Goal: Find specific page/section: Find specific page/section

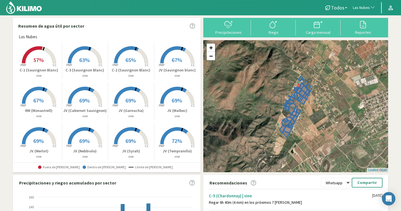
click at [369, 3] on button "Las Nubes" at bounding box center [364, 8] width 28 height 12
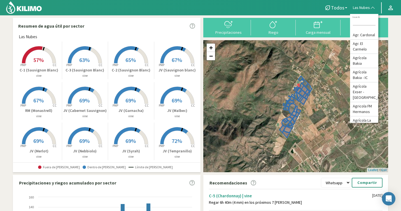
click at [360, 23] on input at bounding box center [363, 23] width 23 height 6
click at [362, 21] on input at bounding box center [363, 23] width 23 height 6
click at [355, 25] on input at bounding box center [363, 23] width 23 height 6
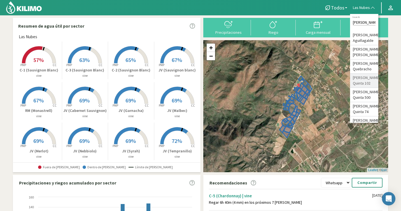
type input "[PERSON_NAME]"
click at [364, 76] on li "[PERSON_NAME]: Quinta 102" at bounding box center [364, 81] width 28 height 14
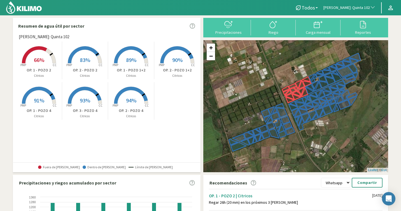
click at [353, 5] on span "[PERSON_NAME]: Quinta 102" at bounding box center [346, 8] width 46 height 6
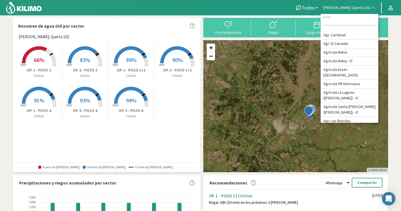
click at [175, 57] on span "90%" at bounding box center [177, 60] width 10 height 7
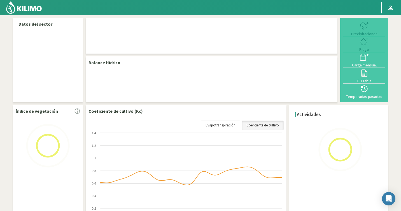
select select "122: Object"
select select "3: Object"
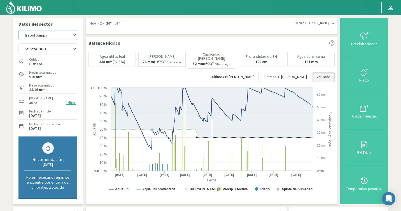
click at [65, 38] on select "Agr. Cardonal Agr. El Carmelo Agrícola Bakia Agrícola Bakia - IC Agrícola Exser…" at bounding box center [47, 35] width 59 height 10
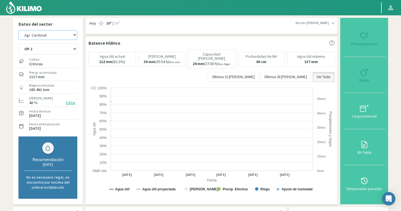
select select "2065: Object"
select select "69: Object"
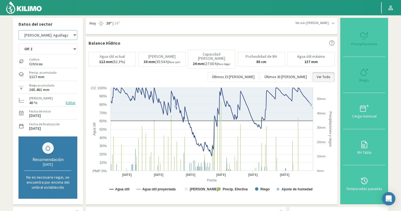
click at [50, 31] on select "Agr. Cardonal Agr. El Carmelo Agrícola Bakia Agrícola Bakia - IC Agrícola Exser…" at bounding box center [47, 35] width 59 height 10
select select "2345: Object"
select select "74: Object"
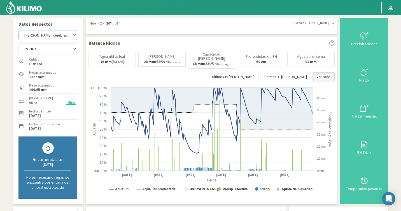
click at [51, 33] on select "Agr. Cardonal Agr. El Carmelo Agrícola Bakia Agrícola Bakia - IC Agrícola Exser…" at bounding box center [47, 35] width 59 height 10
click at [51, 48] on select "P1 OP1 P1 OP2 P1 OP3 P1 OP4 P1 OP5 P2 OP2 (Modificado) P2 OP3 (Modificado) P2 O…" at bounding box center [47, 48] width 59 height 11
click at [48, 33] on select "Agr. Cardonal Agr. El Carmelo Agrícola Bakia Agrícola Bakia - IC Agrícola Exser…" at bounding box center [47, 35] width 59 height 10
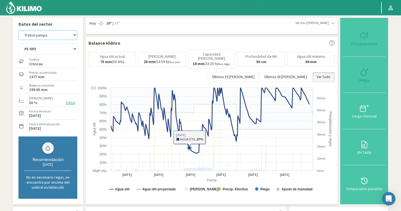
select select "2772: Object"
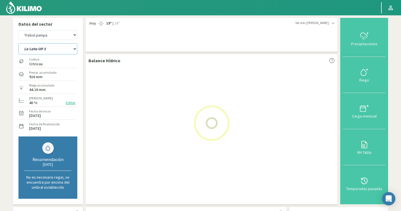
click at [69, 49] on select "La Lata-OP 3 Operación 1 Operación 2" at bounding box center [47, 48] width 59 height 11
select select "97: Object"
select select "3050: Object"
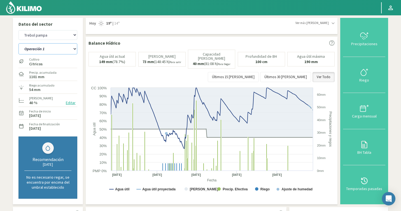
click at [57, 44] on select "La Lata-OP 3 Operación 1 Operación 2" at bounding box center [47, 48] width 59 height 11
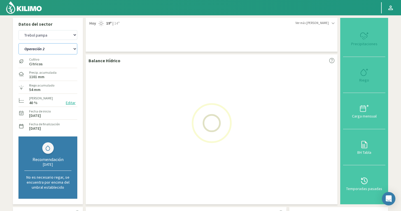
select select "101: Object"
select select "3328: Object"
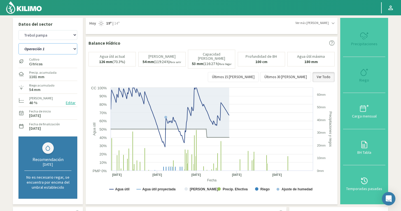
select select "105: Object"
